Goal: Task Accomplishment & Management: Complete application form

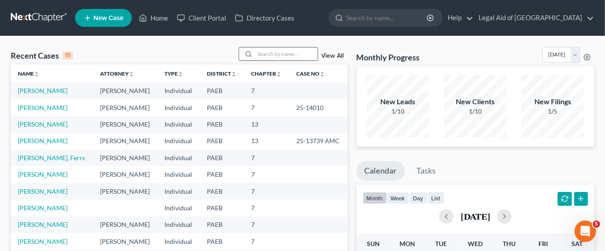
click at [277, 52] on input "search" at bounding box center [286, 53] width 63 height 13
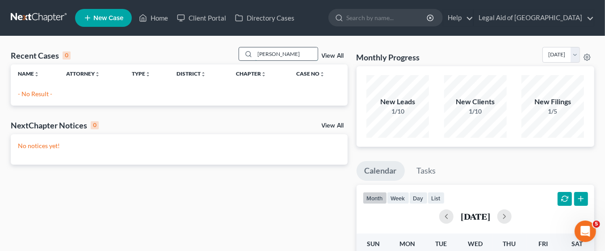
type input "[PERSON_NAME]"
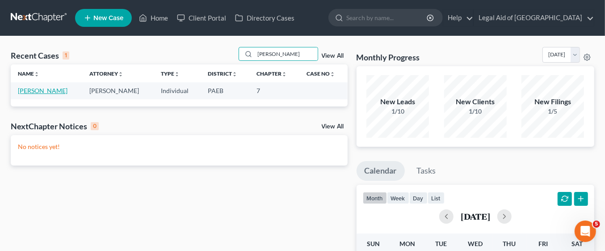
click at [34, 90] on link "[PERSON_NAME]" at bounding box center [43, 91] width 50 height 8
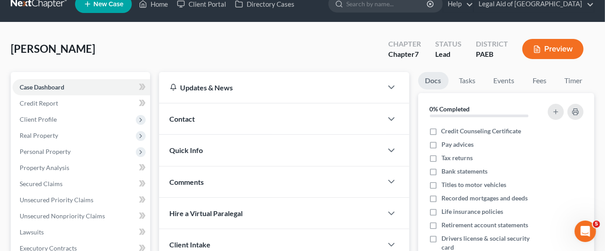
scroll to position [16, 0]
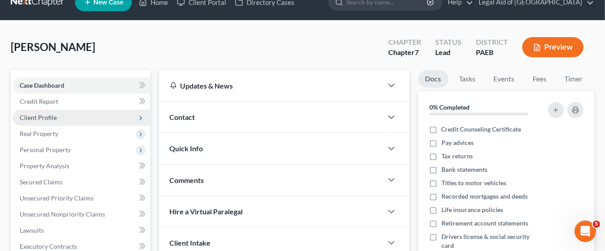
click at [69, 117] on span "Client Profile" at bounding box center [82, 117] width 138 height 16
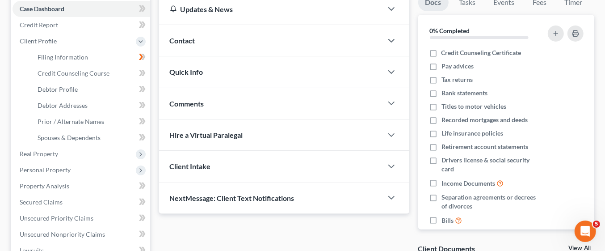
scroll to position [91, 0]
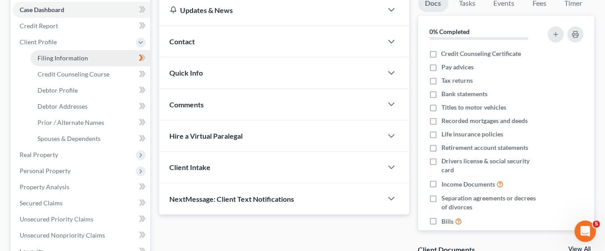
click at [98, 61] on link "Filing Information" at bounding box center [90, 58] width 120 height 16
select select "1"
select select "0"
select select "67"
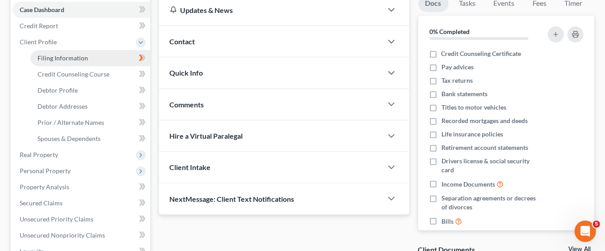
select select "5"
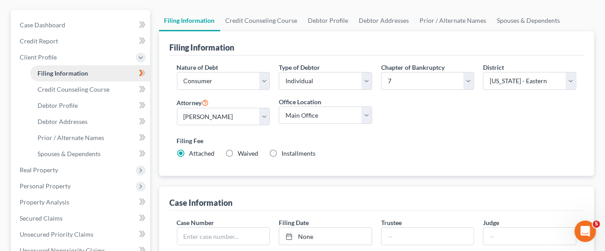
scroll to position [75, 0]
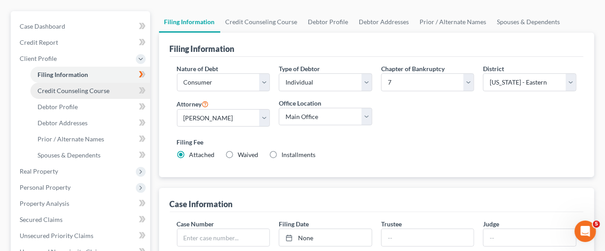
click at [82, 88] on span "Credit Counseling Course" at bounding box center [74, 91] width 72 height 8
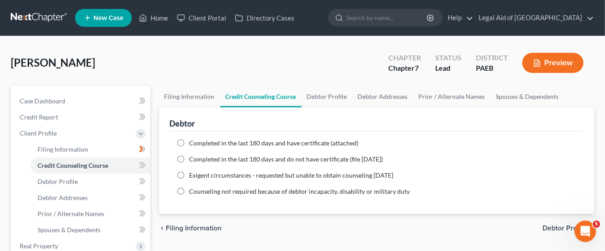
click at [189, 141] on label "Completed in the last 180 days and have certificate (attached)" at bounding box center [273, 143] width 169 height 9
click at [193, 141] on input "Completed in the last 180 days and have certificate (attached)" at bounding box center [196, 142] width 6 height 6
radio input "true"
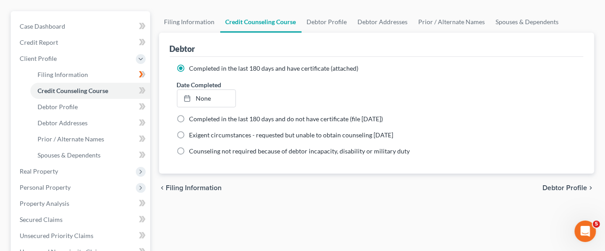
scroll to position [89, 0]
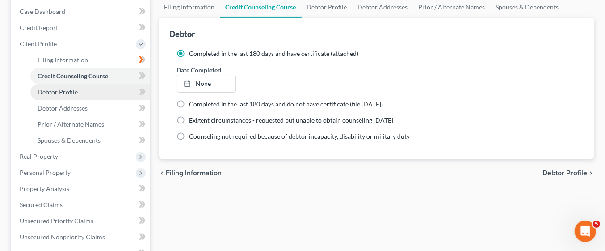
click at [95, 87] on link "Debtor Profile" at bounding box center [90, 92] width 120 height 16
select select "0"
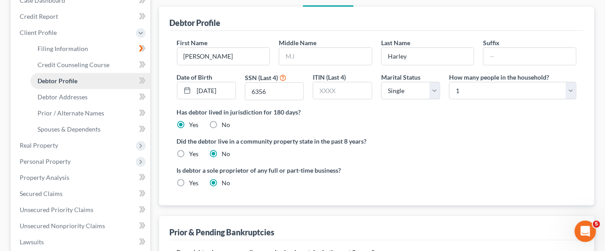
scroll to position [101, 0]
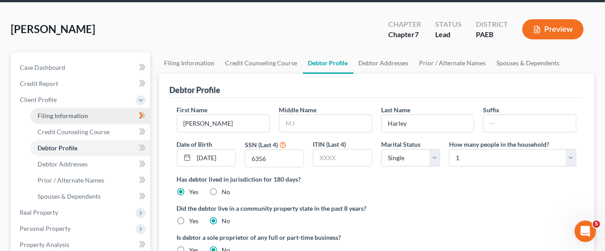
click at [78, 115] on span "Filing Information" at bounding box center [63, 116] width 50 height 8
select select "1"
select select "0"
select select "67"
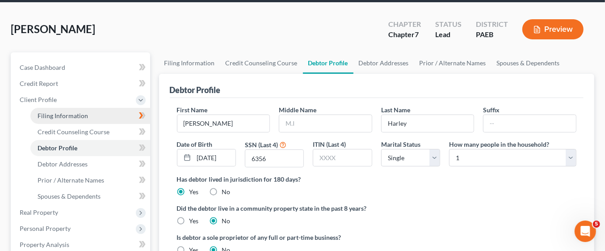
select select "5"
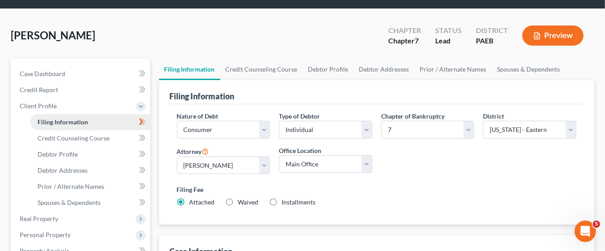
scroll to position [1, 0]
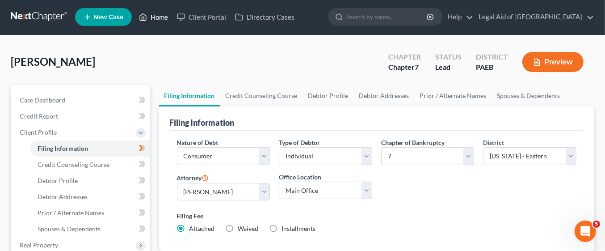
click at [159, 17] on link "Home" at bounding box center [154, 17] width 38 height 16
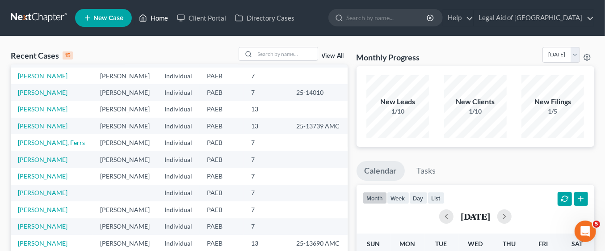
scroll to position [61, 0]
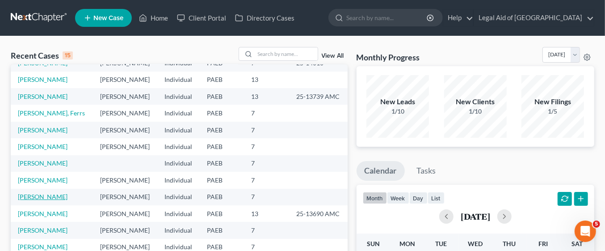
click at [52, 194] on link "[PERSON_NAME]" at bounding box center [43, 197] width 50 height 8
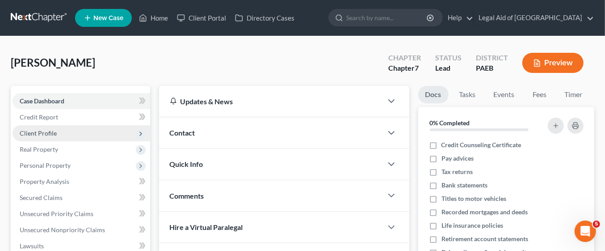
click at [73, 135] on span "Client Profile" at bounding box center [82, 133] width 138 height 16
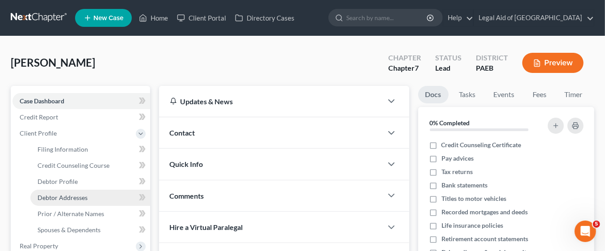
click at [86, 195] on span "Debtor Addresses" at bounding box center [63, 198] width 50 height 8
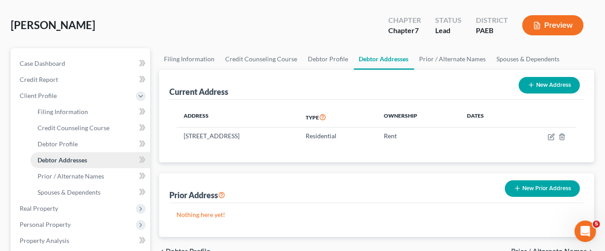
scroll to position [39, 0]
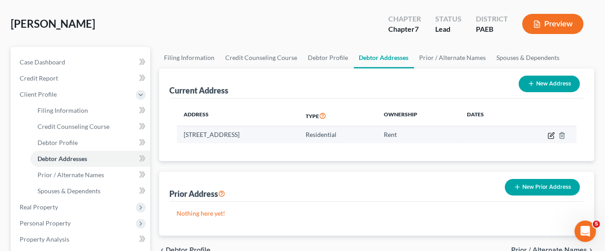
click at [552, 135] on icon "button" at bounding box center [552, 134] width 4 height 4
select select "39"
select select "22"
select select "0"
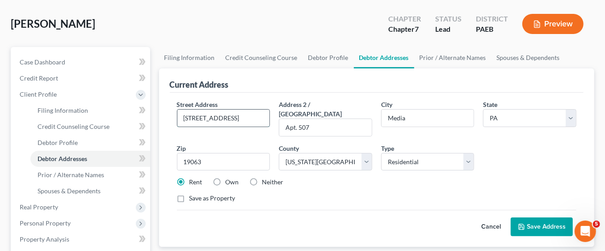
click at [210, 113] on input "[STREET_ADDRESS]" at bounding box center [223, 117] width 93 height 17
type input "[STREET_ADDRESS][PERSON_NAME][PERSON_NAME]"
click at [335, 119] on input "Apt. 507" at bounding box center [325, 127] width 93 height 17
type input "A"
type input "E14"
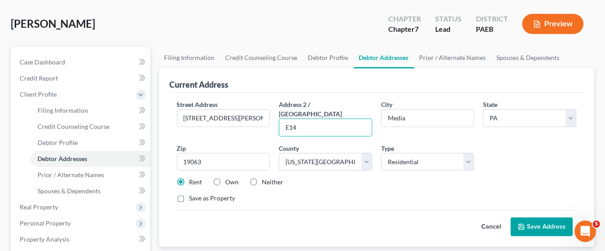
click at [541, 217] on button "Save Address" at bounding box center [542, 226] width 62 height 19
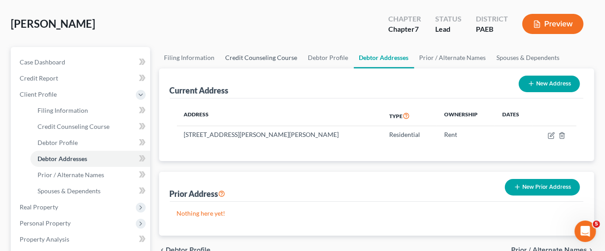
click at [277, 49] on link "Credit Counseling Course" at bounding box center [261, 57] width 83 height 21
